Goal: Task Accomplishment & Management: Use online tool/utility

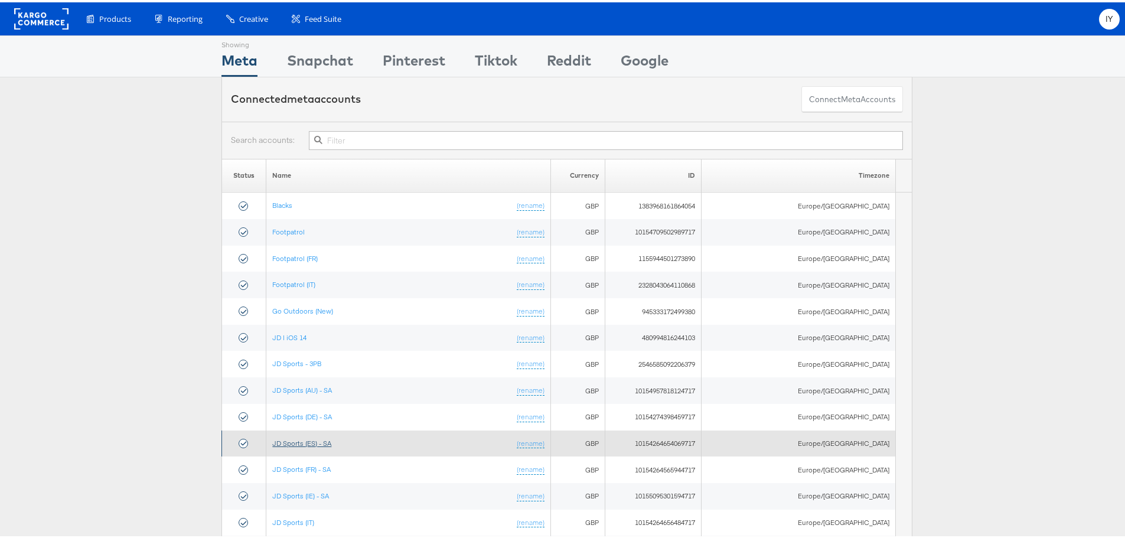
click at [303, 439] on link "JD Sports (ES) - SA" at bounding box center [301, 440] width 59 height 9
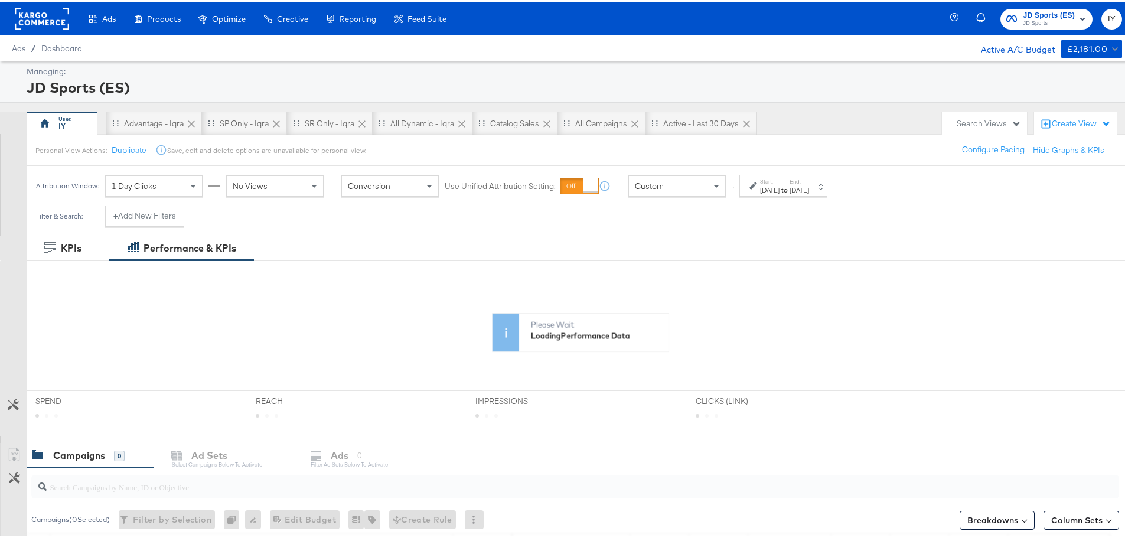
click at [789, 187] on strong "to" at bounding box center [784, 187] width 10 height 9
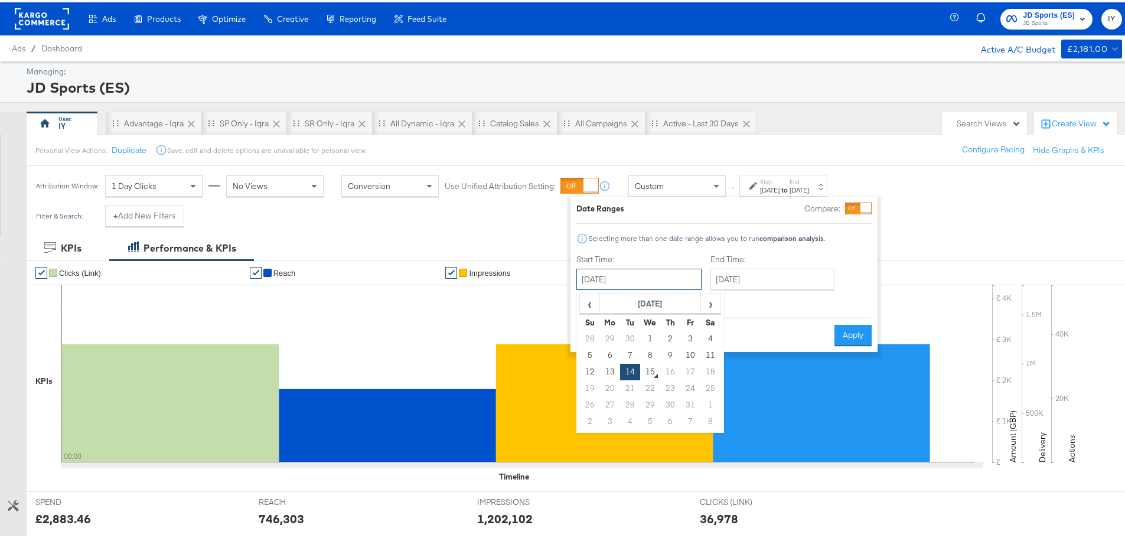
click at [680, 274] on input "[DATE]" at bounding box center [638, 276] width 125 height 21
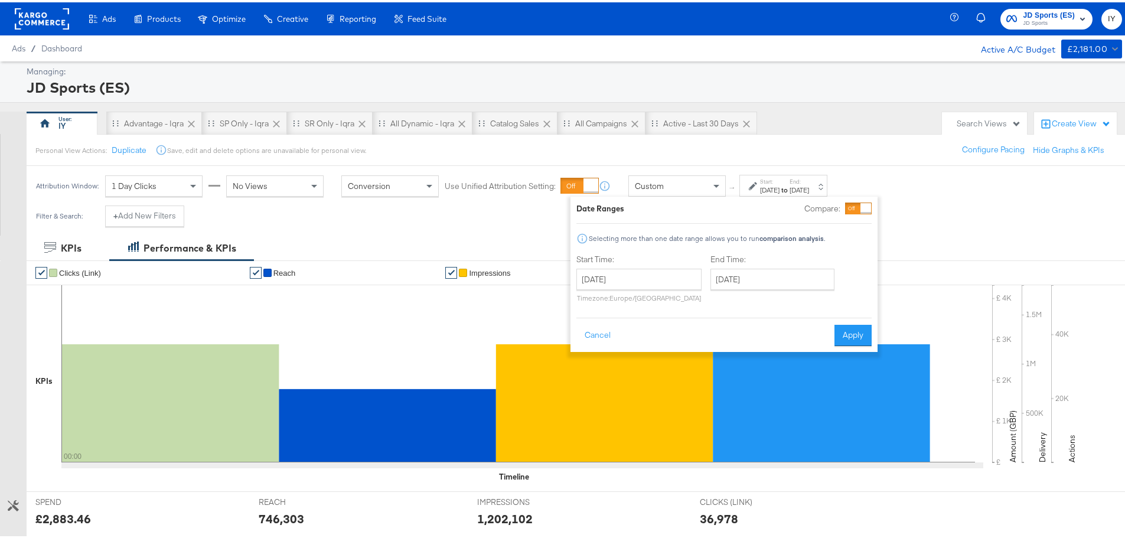
click at [780, 315] on div "Cancel Apply" at bounding box center [723, 329] width 295 height 29
click at [844, 327] on button "Apply" at bounding box center [852, 332] width 37 height 21
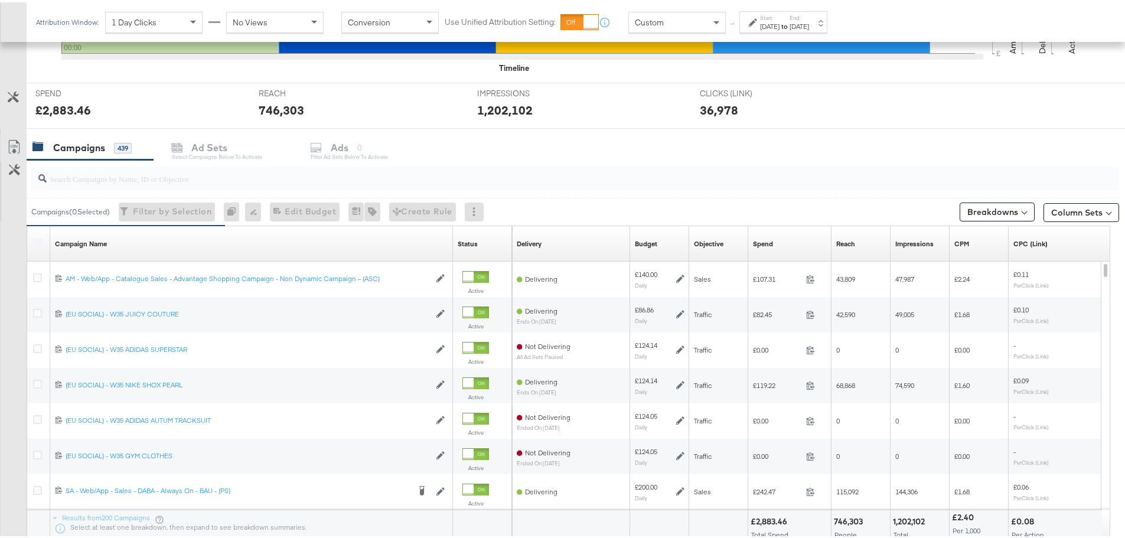
scroll to position [500, 0]
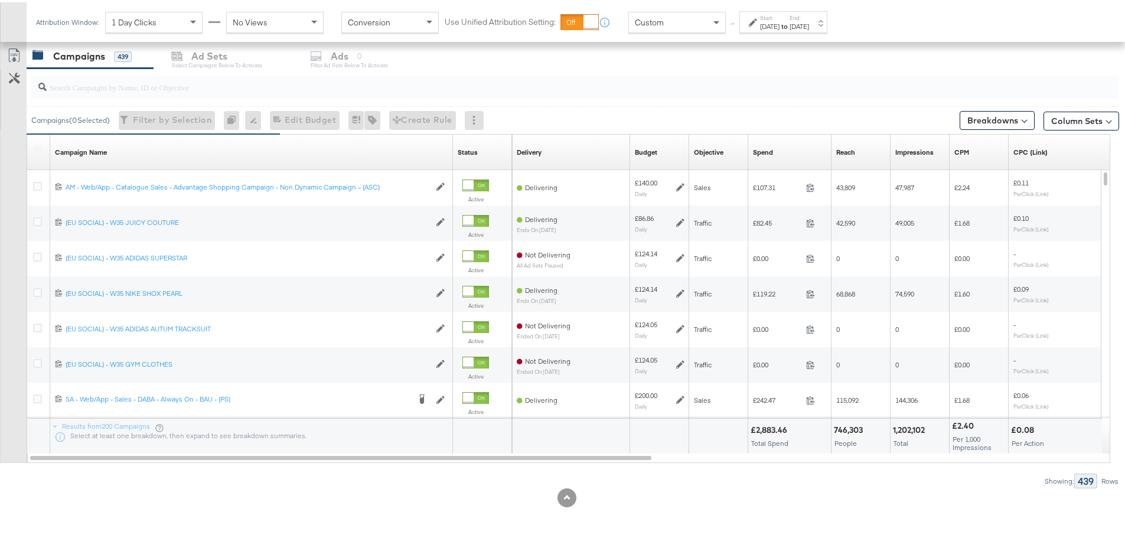
click at [142, 72] on input "search" at bounding box center [533, 79] width 972 height 23
click at [138, 86] on input "search" at bounding box center [533, 79] width 972 height 23
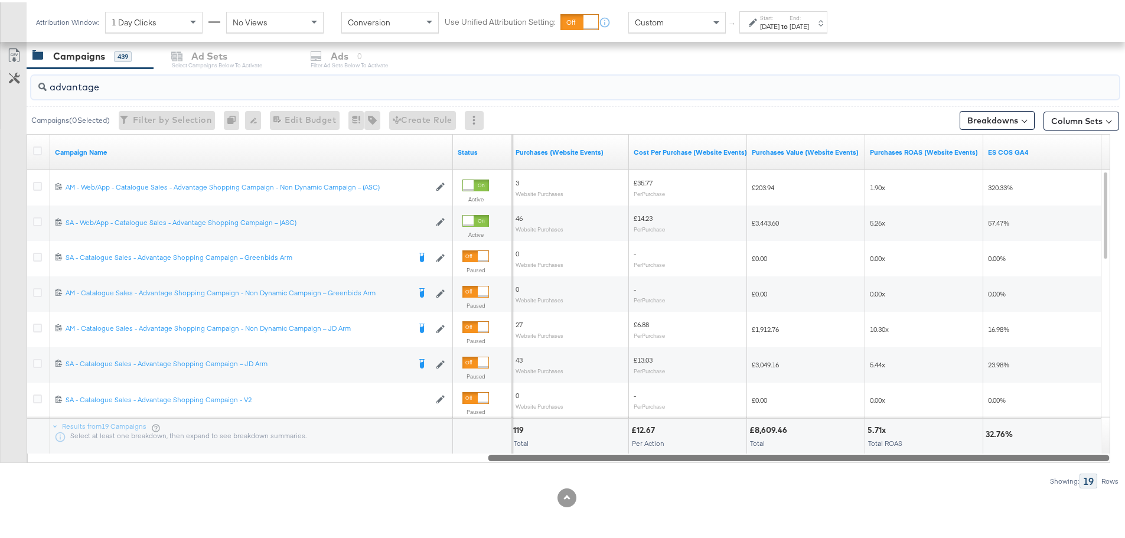
drag, startPoint x: 350, startPoint y: 455, endPoint x: 1048, endPoint y: 463, distance: 698.0
click at [1048, 463] on div "advantage Campaigns ( 0 Selected) Filter by Selection Filter 0 campaigns 0 Rena…" at bounding box center [559, 276] width 1119 height 420
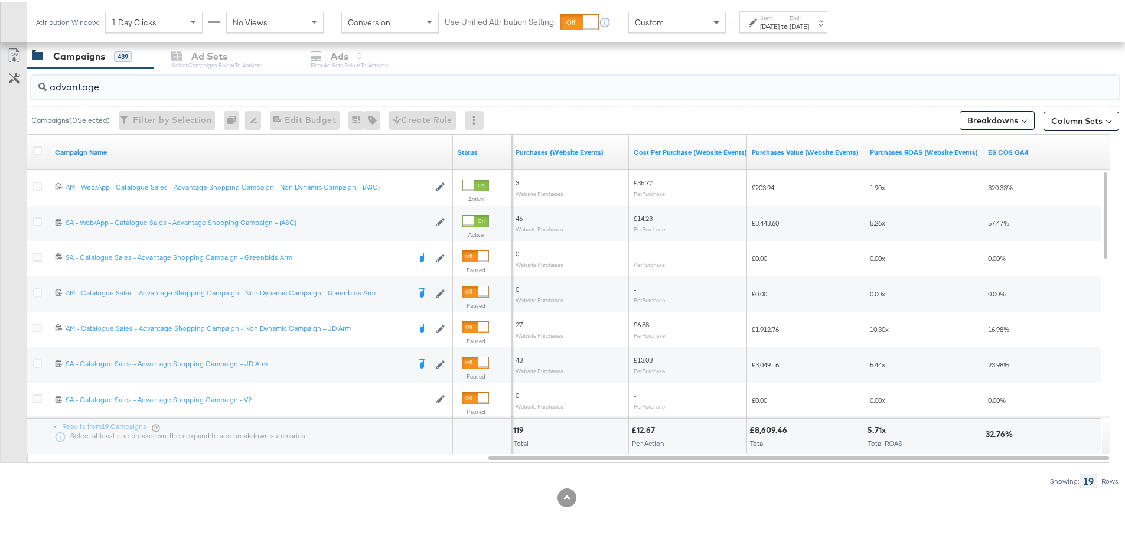
drag, startPoint x: 145, startPoint y: 85, endPoint x: -77, endPoint y: 96, distance: 222.3
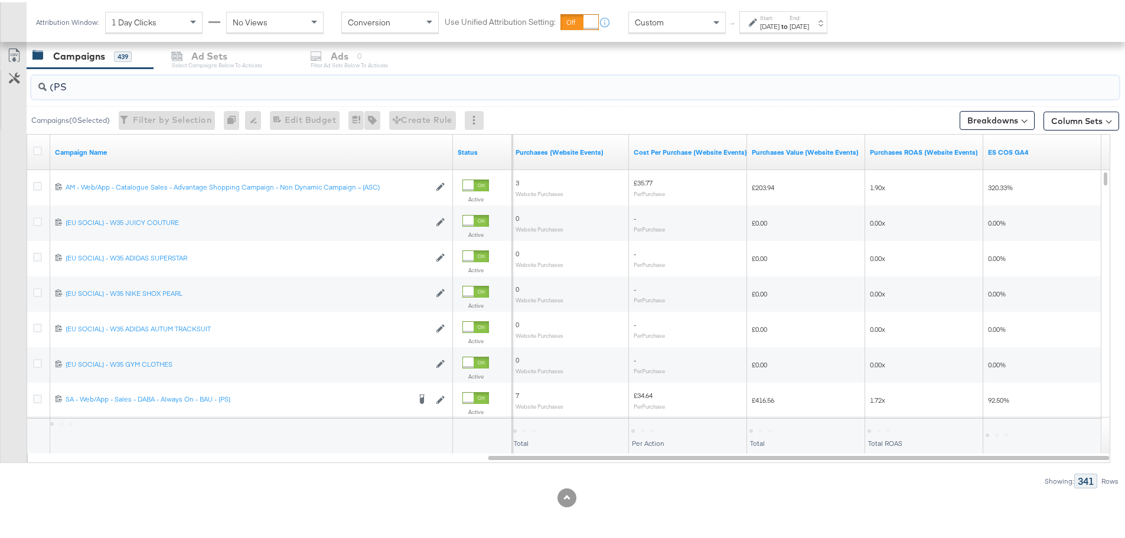
type input "(PS)"
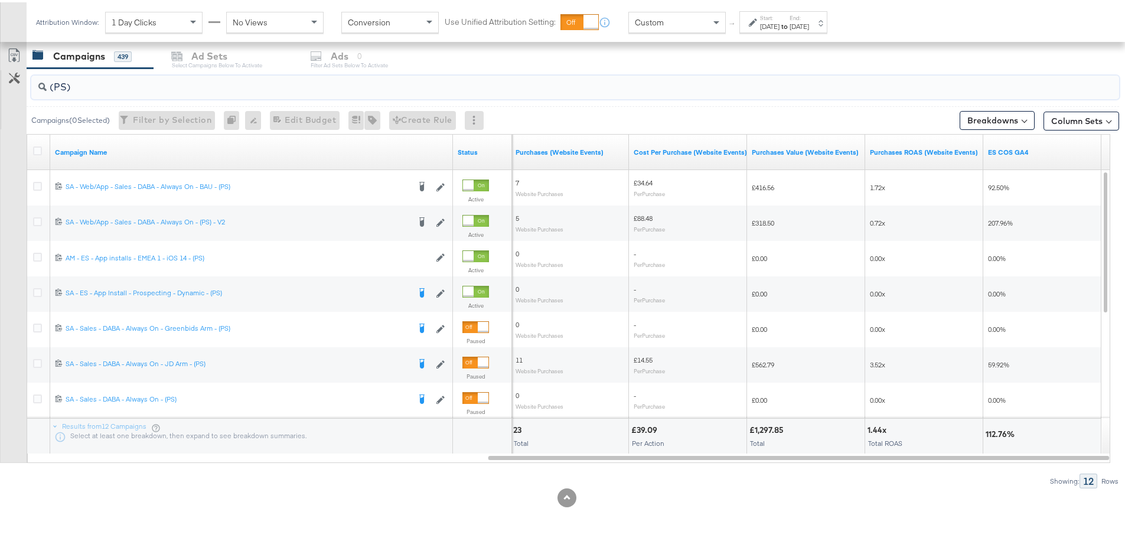
drag, startPoint x: 52, startPoint y: 90, endPoint x: 30, endPoint y: 87, distance: 22.0
click at [30, 87] on div "(PS)" at bounding box center [573, 85] width 1092 height 38
